Goal: Task Accomplishment & Management: Manage account settings

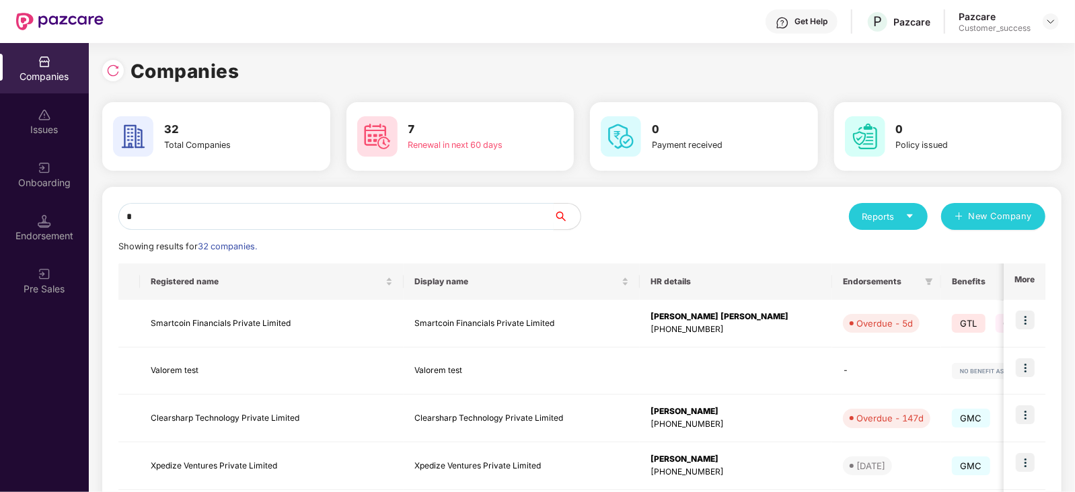
click at [411, 221] on input "*" at bounding box center [335, 216] width 435 height 27
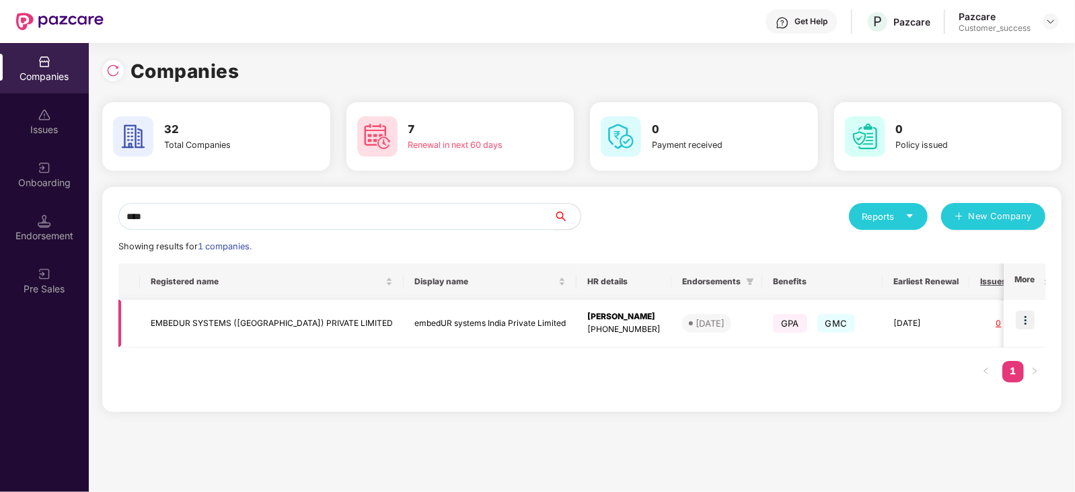
type input "****"
click at [1025, 323] on img at bounding box center [1024, 320] width 19 height 19
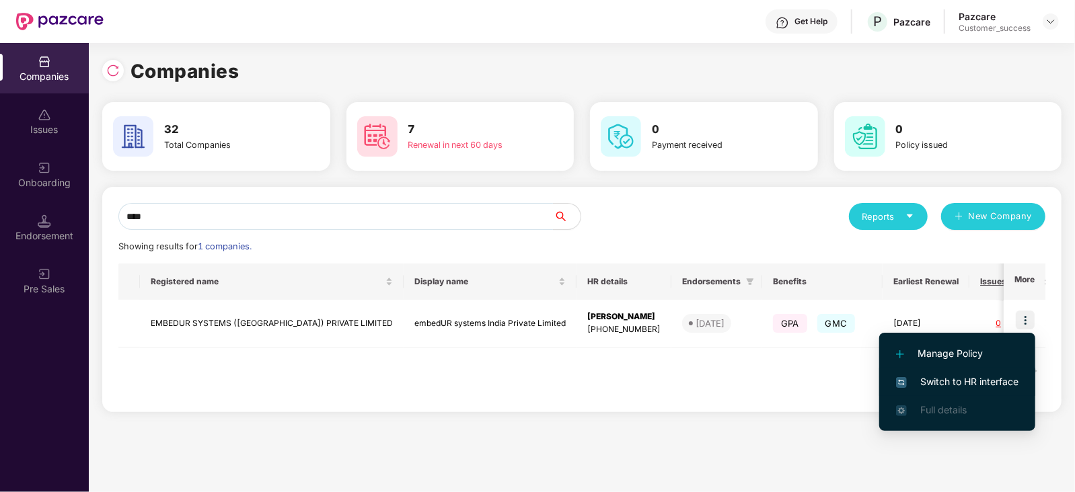
click at [970, 385] on span "Switch to HR interface" at bounding box center [957, 382] width 122 height 15
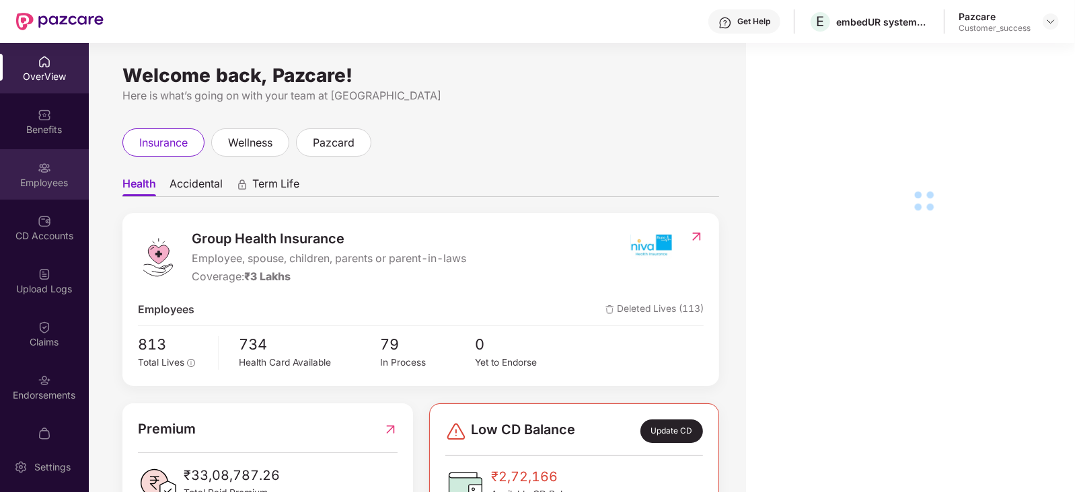
click at [7, 190] on div "Employees" at bounding box center [44, 174] width 89 height 50
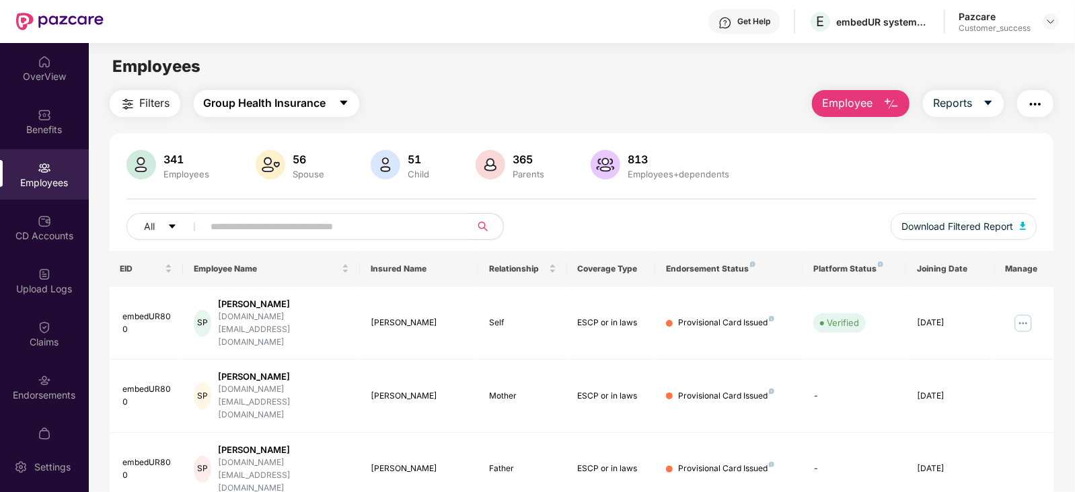
click at [293, 110] on span "Group Health Insurance" at bounding box center [265, 103] width 122 height 17
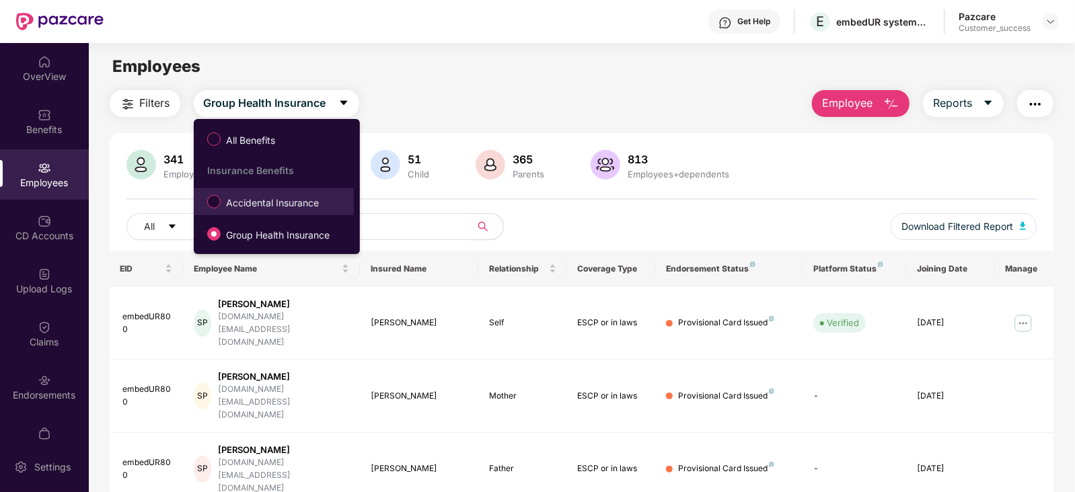
click at [261, 209] on span "Accidental Insurance" at bounding box center [273, 203] width 104 height 15
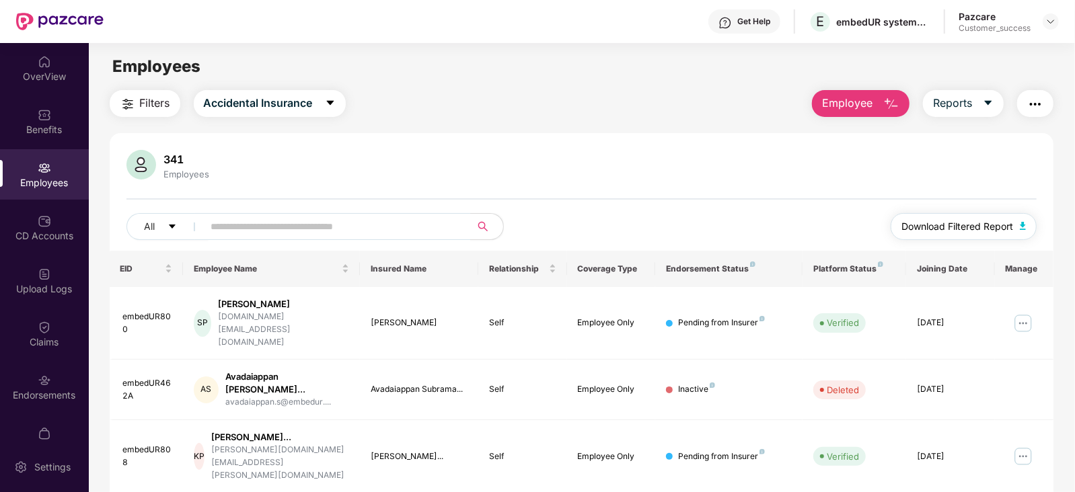
click at [949, 239] on button "Download Filtered Report" at bounding box center [963, 226] width 147 height 27
click at [1052, 30] on div "Pazcare Customer_success" at bounding box center [1008, 22] width 100 height 24
click at [1052, 19] on img at bounding box center [1050, 21] width 11 height 11
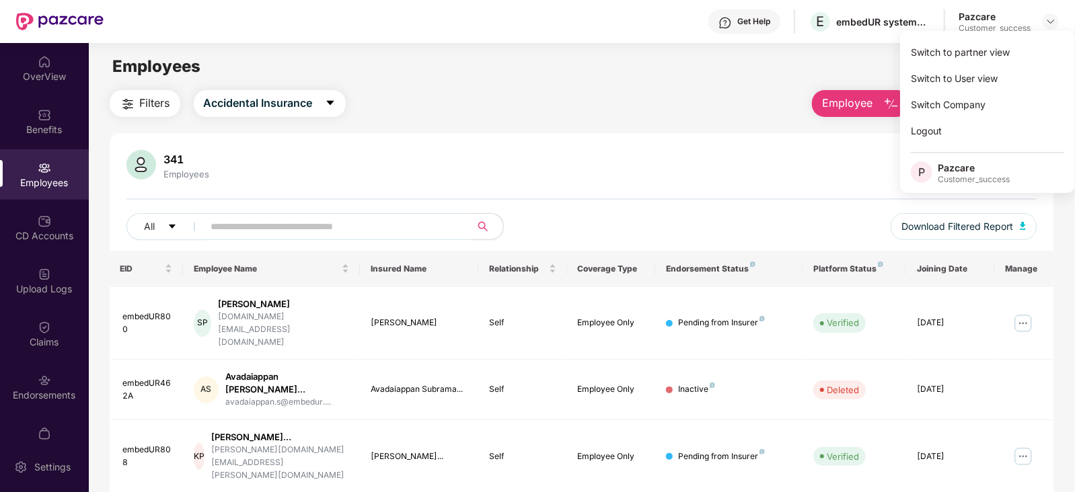
click at [1008, 38] on div "Switch to partner view Switch to User view Switch Company Logout P Pazcare Cust…" at bounding box center [987, 112] width 175 height 162
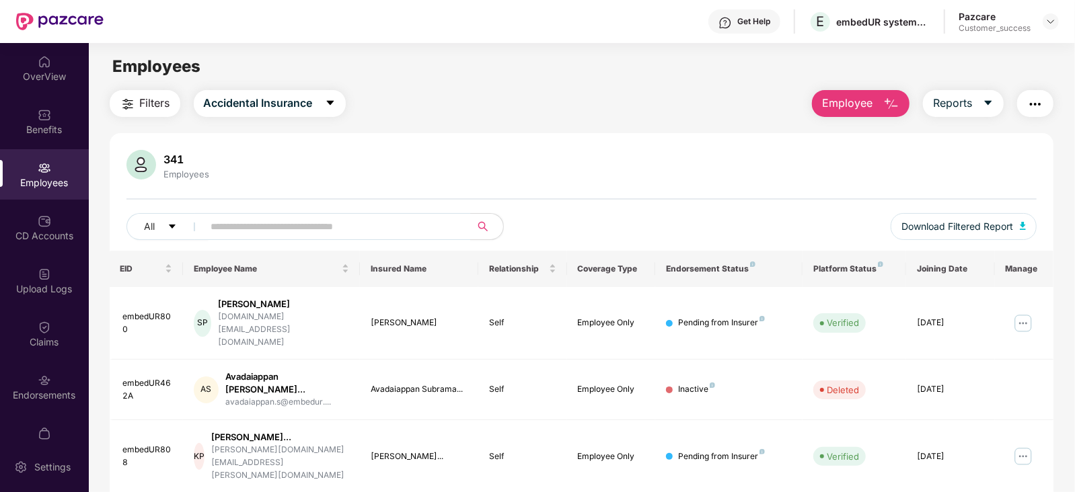
click at [994, 54] on div "Employees" at bounding box center [581, 67] width 985 height 26
click at [1052, 22] on img at bounding box center [1050, 21] width 11 height 11
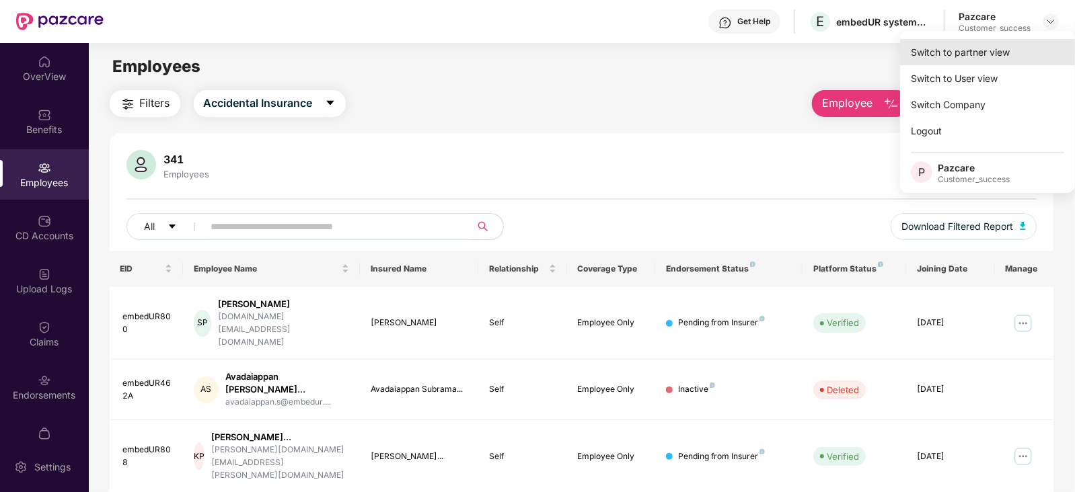
click at [1009, 54] on div "Switch to partner view" at bounding box center [987, 52] width 175 height 26
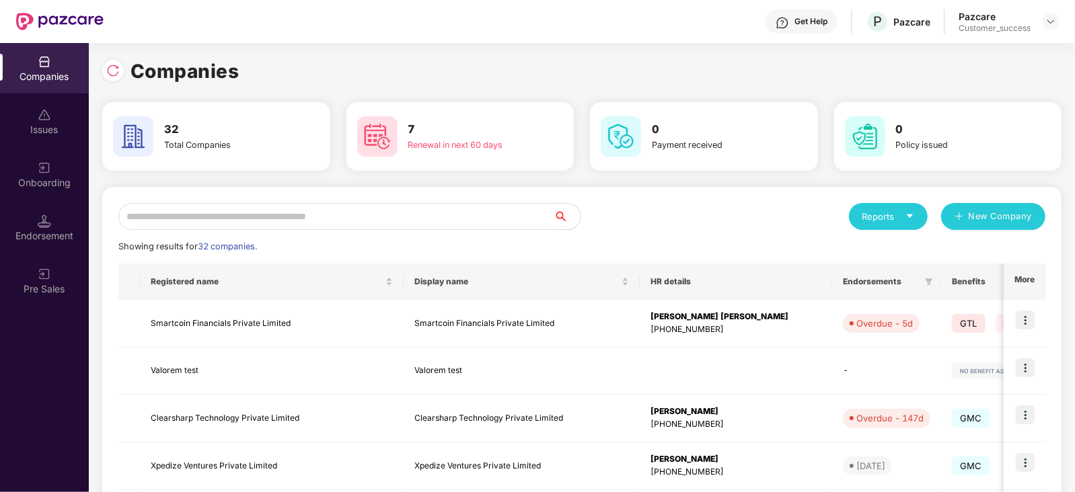
click at [463, 221] on input "text" at bounding box center [335, 216] width 435 height 27
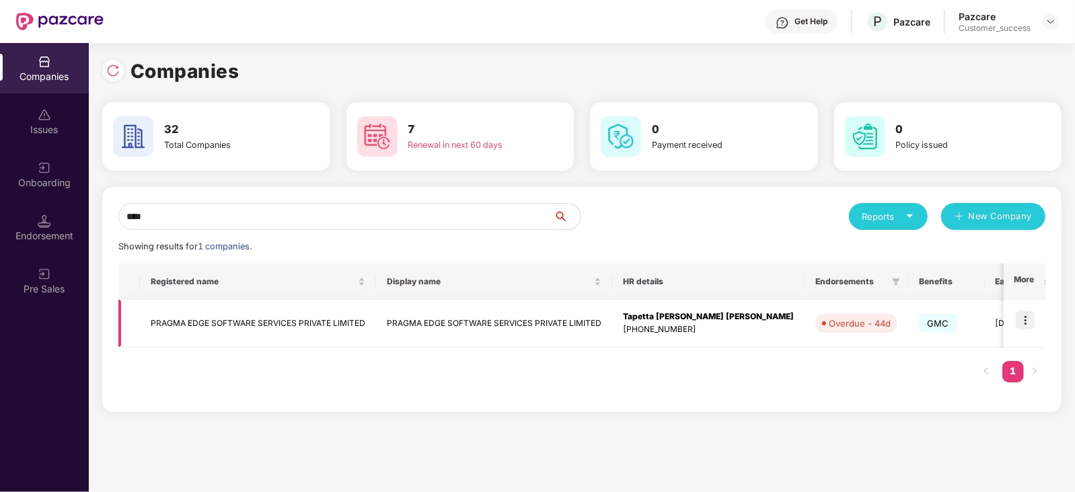
type input "****"
click at [1029, 311] on img at bounding box center [1024, 320] width 19 height 19
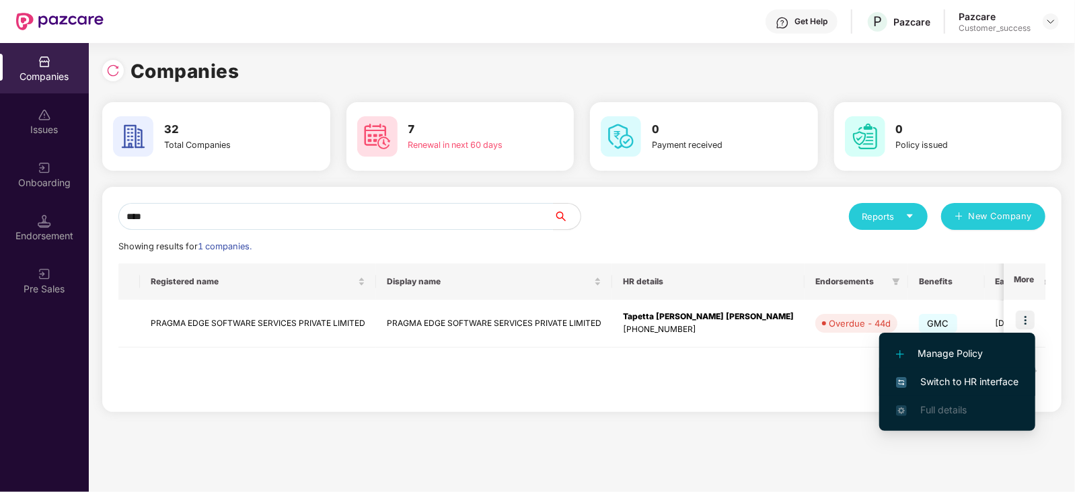
click at [982, 385] on span "Switch to HR interface" at bounding box center [957, 382] width 122 height 15
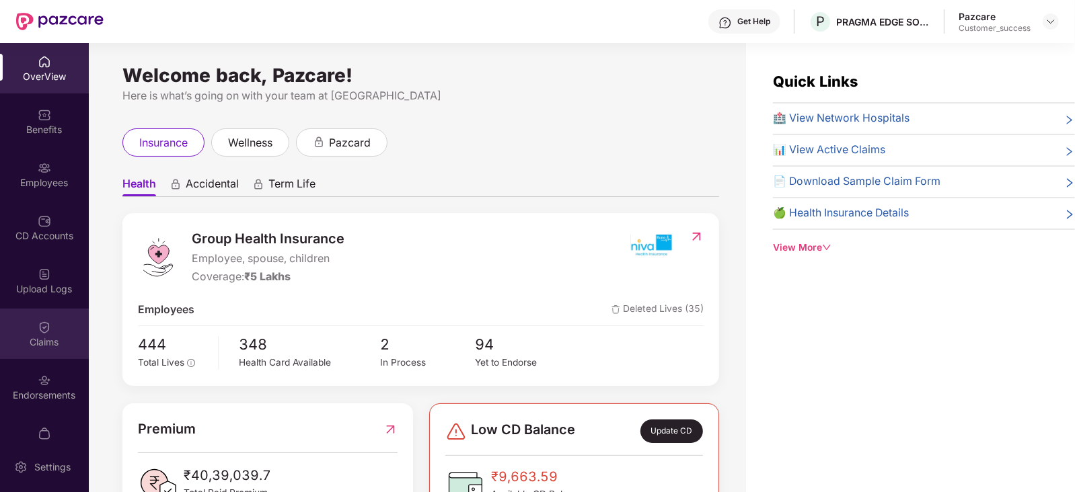
click at [64, 328] on div "Claims" at bounding box center [44, 334] width 89 height 50
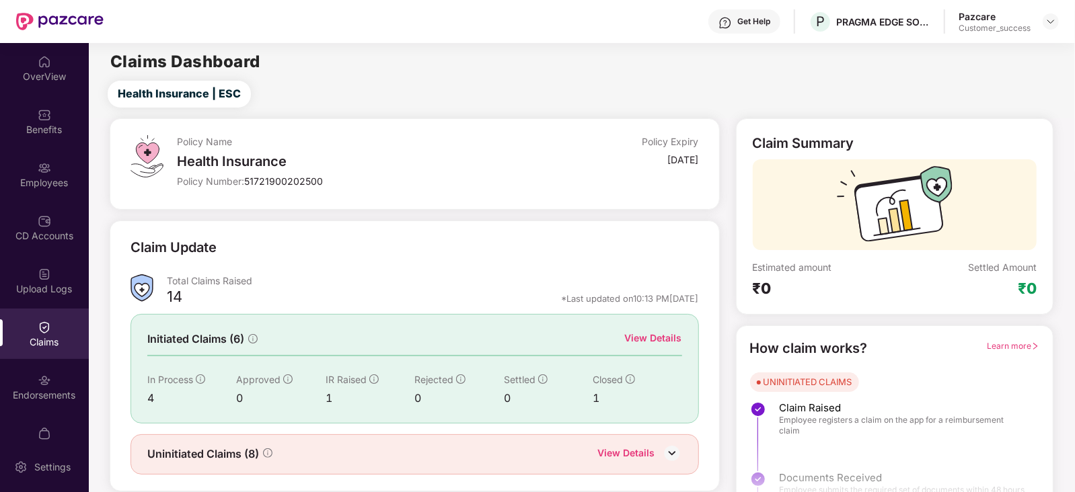
click at [654, 332] on div "View Details" at bounding box center [653, 338] width 57 height 15
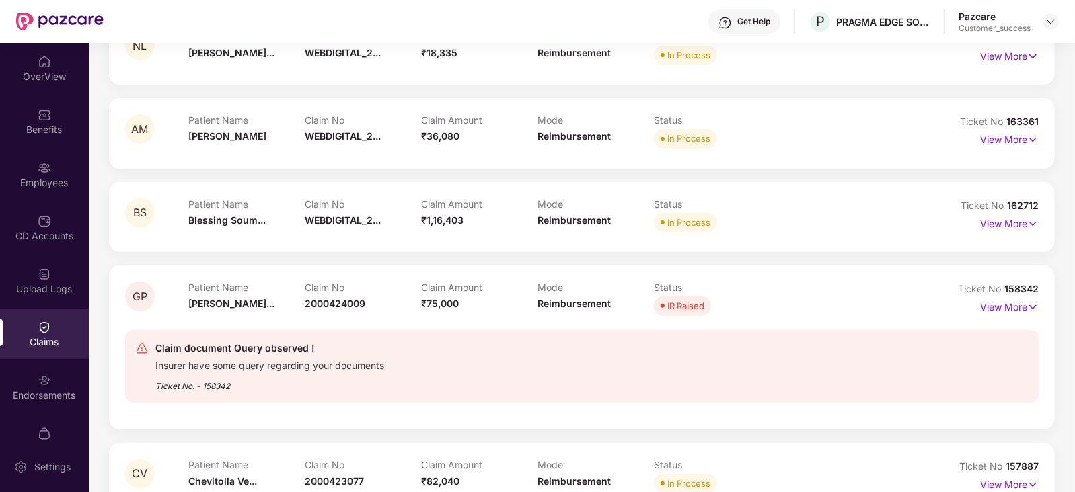
scroll to position [216, 0]
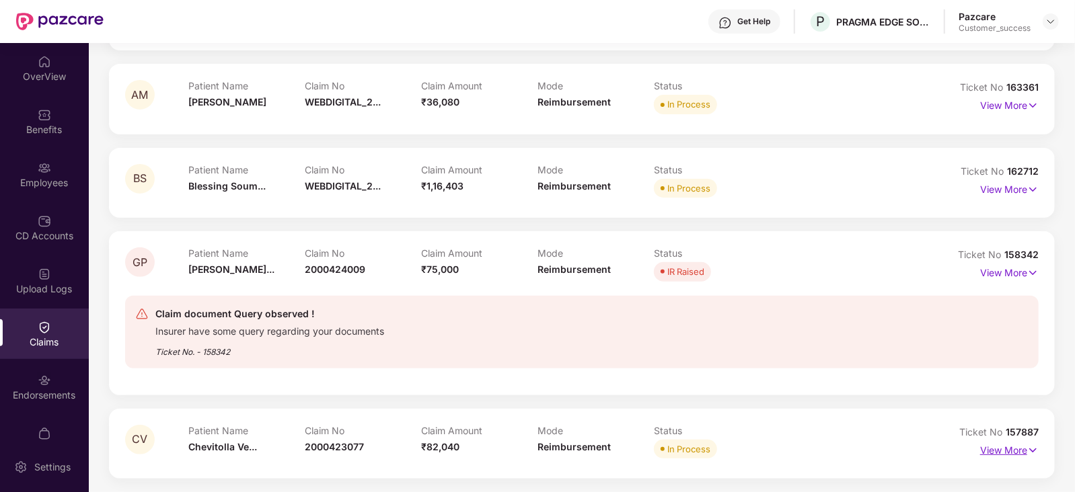
click at [1003, 453] on p "View More" at bounding box center [1009, 449] width 59 height 18
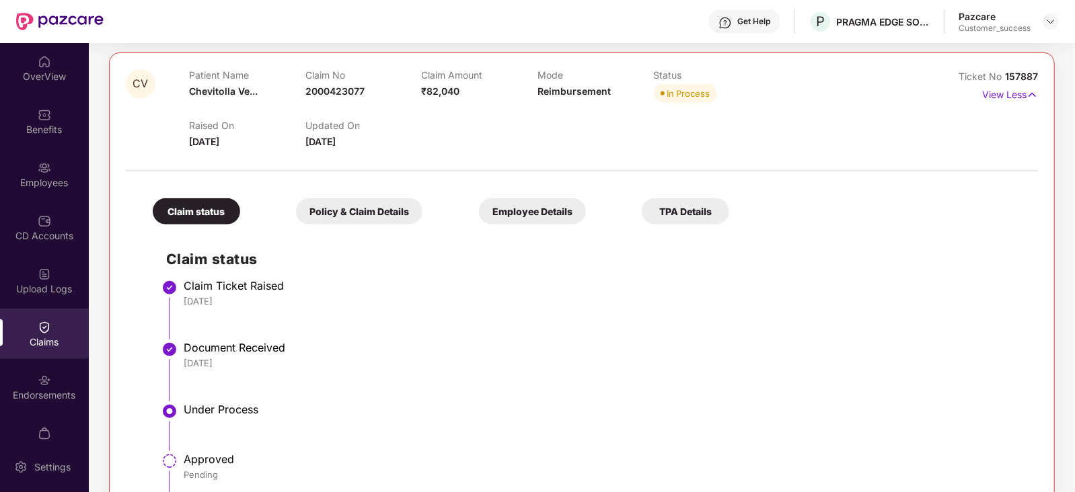
scroll to position [661, 0]
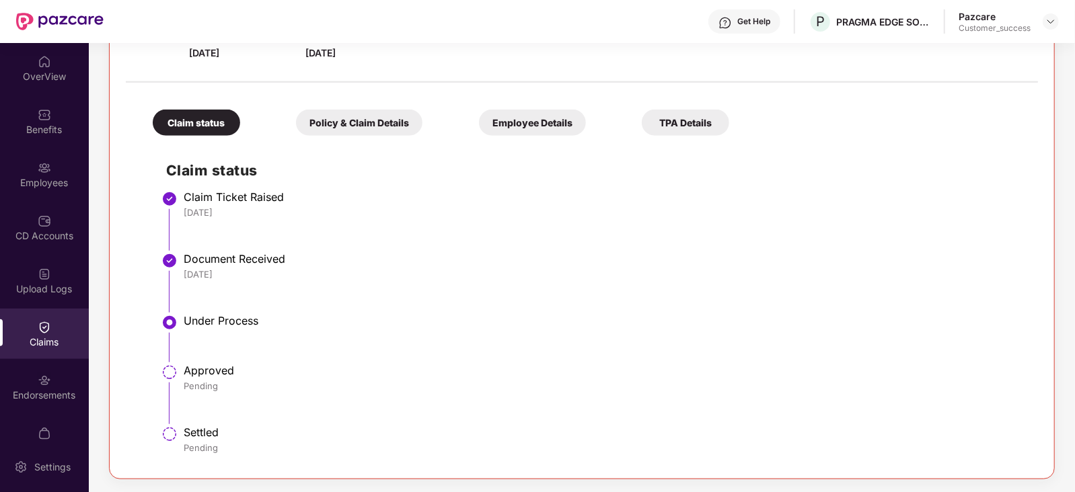
click at [301, 106] on div "Claim status Policy & Claim Details Employee Details TPA Details" at bounding box center [434, 116] width 590 height 40
click at [479, 112] on div "Employee Details" at bounding box center [532, 123] width 107 height 26
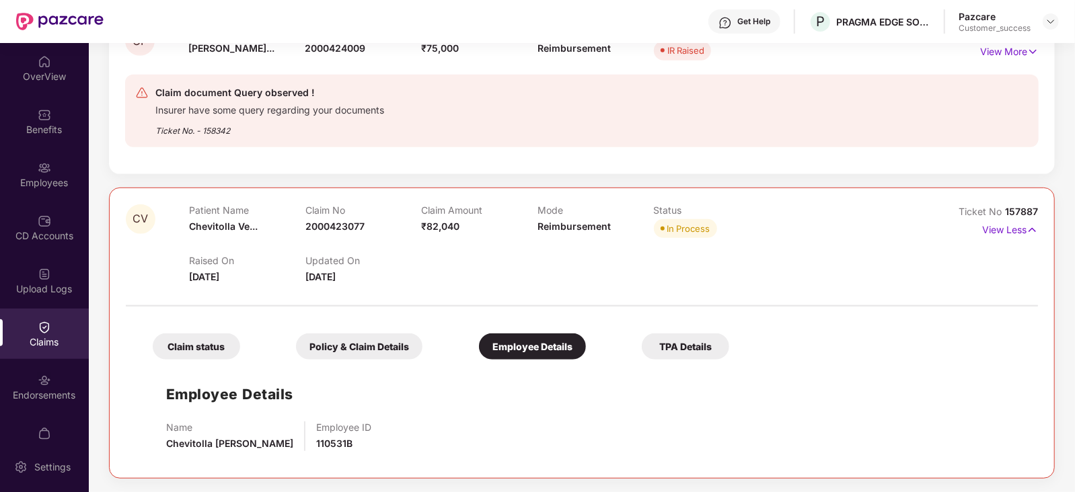
click at [316, 441] on span "110531B" at bounding box center [334, 443] width 36 height 11
copy span "110531B"
click at [35, 176] on div "Employees" at bounding box center [44, 182] width 89 height 13
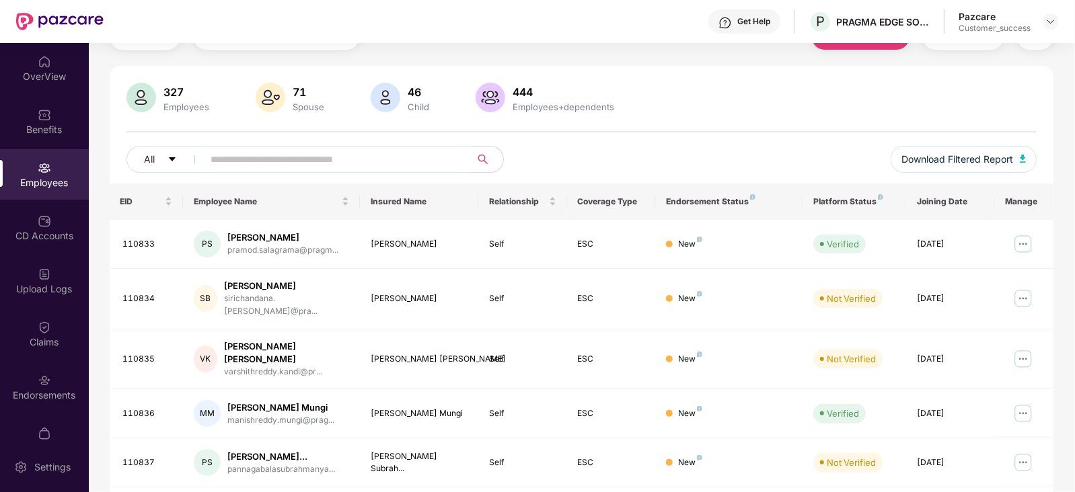
scroll to position [332, 0]
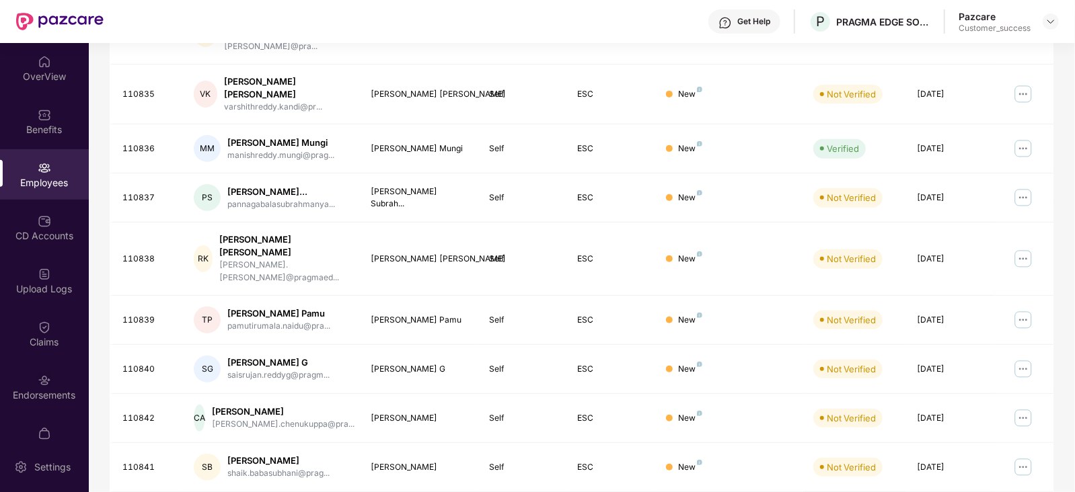
click at [277, 173] on td "PS [PERSON_NAME]... pannagabalasubrahmanya..." at bounding box center [271, 197] width 177 height 49
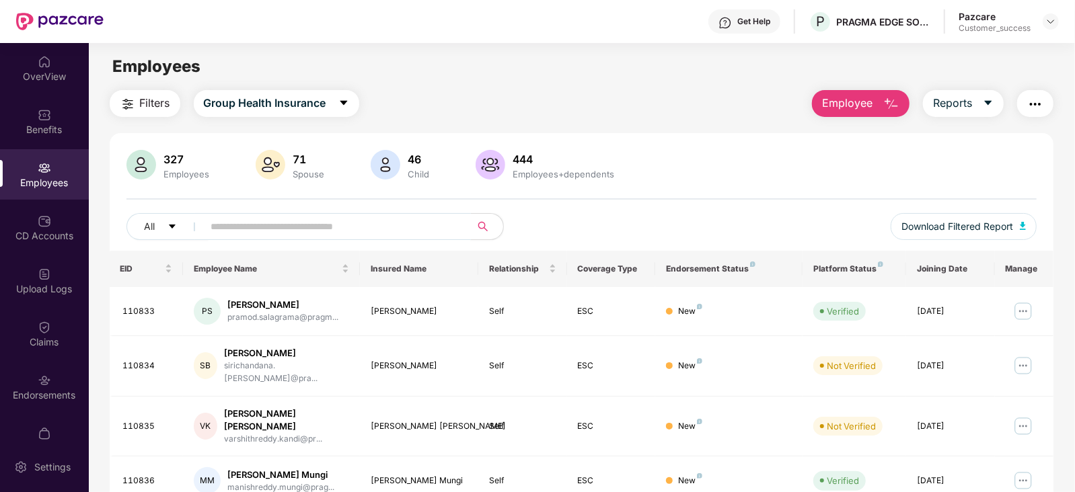
click at [306, 221] on input "text" at bounding box center [331, 227] width 241 height 20
paste input "*******"
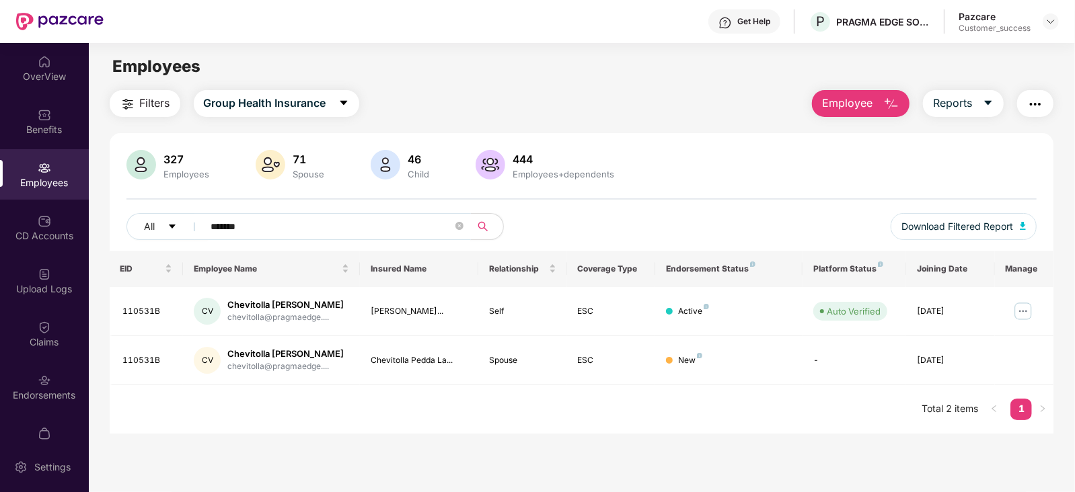
scroll to position [43, 0]
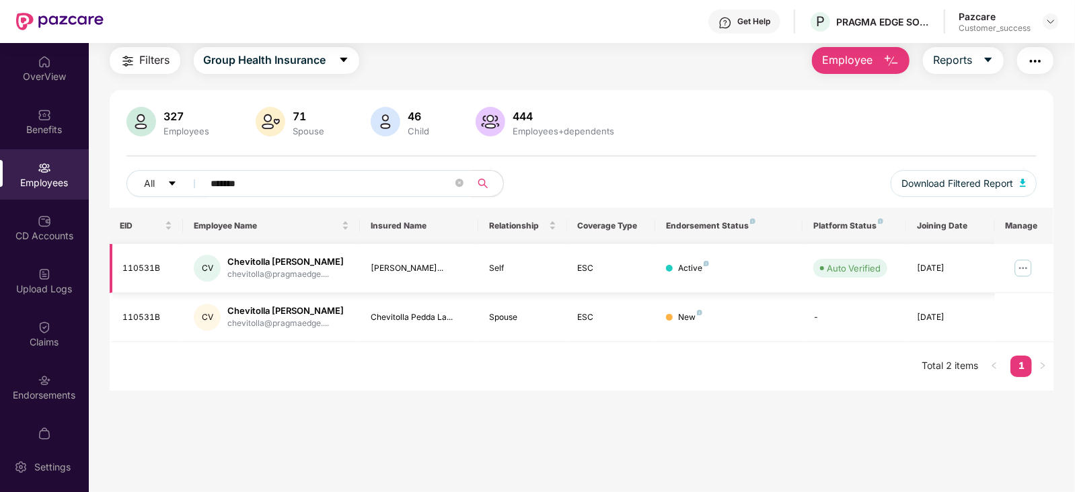
type input "*******"
click at [1031, 270] on img at bounding box center [1023, 269] width 22 height 22
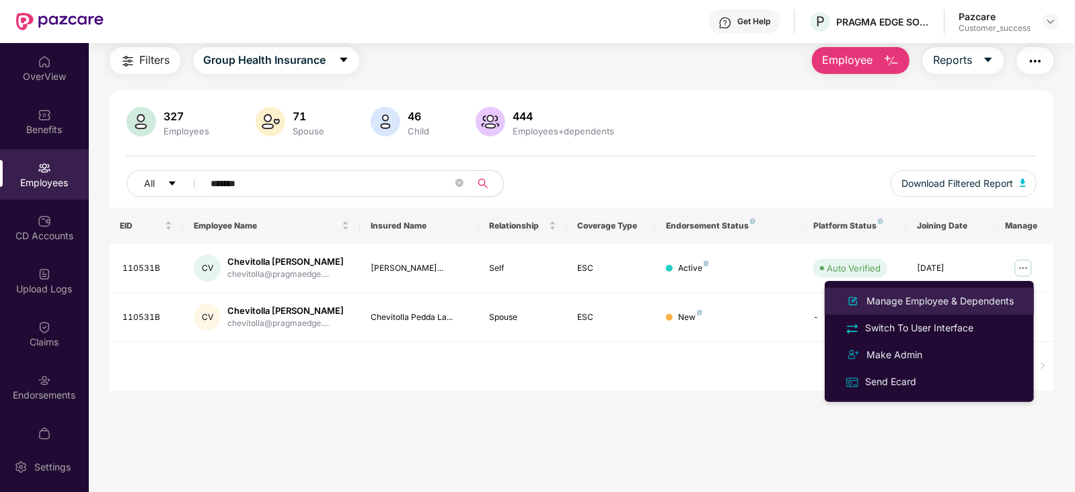
click at [951, 294] on div "Manage Employee & Dependents" at bounding box center [939, 301] width 153 height 15
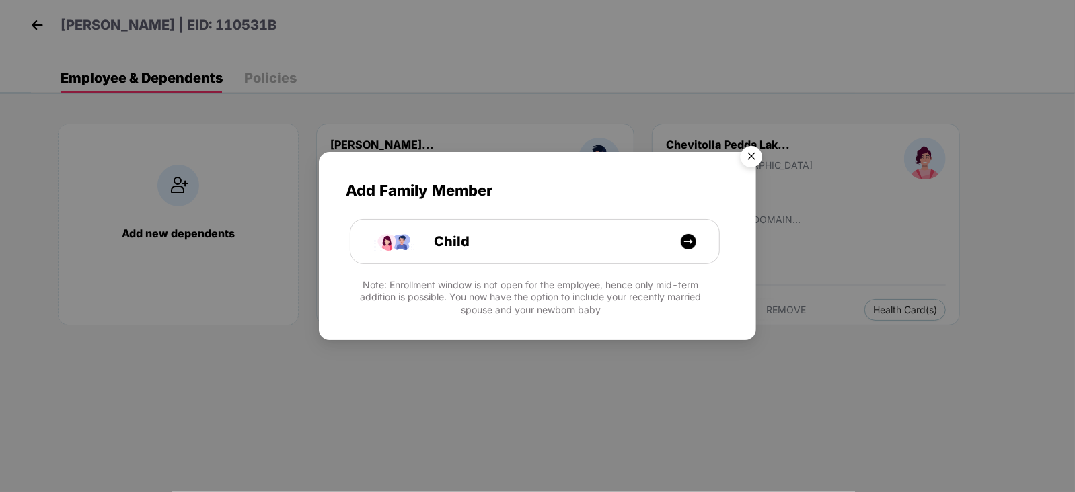
click at [750, 156] on img "Close" at bounding box center [751, 159] width 38 height 38
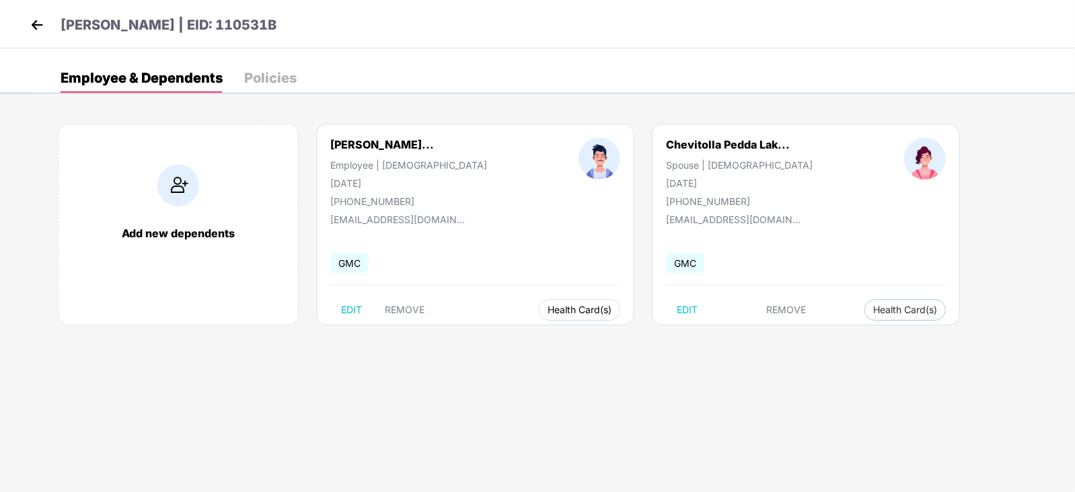
click at [547, 311] on span "Health Card(s)" at bounding box center [579, 310] width 64 height 7
click at [554, 333] on span "Health Insurance(ESC)" at bounding box center [569, 335] width 118 height 15
